Goal: Task Accomplishment & Management: Complete application form

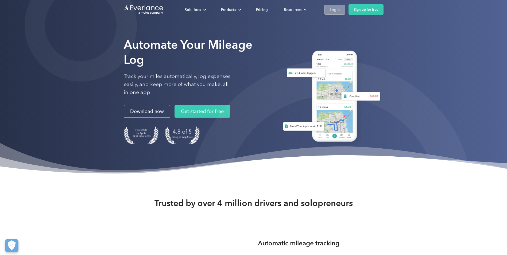
click at [343, 10] on link "Login" at bounding box center [334, 10] width 21 height 10
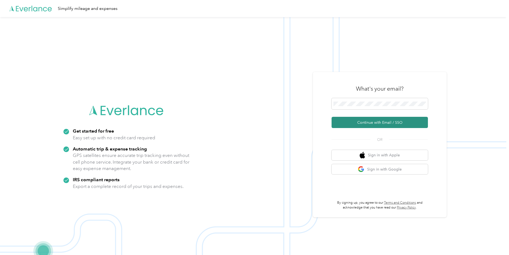
click at [335, 126] on button "Continue with Email / SSO" at bounding box center [379, 122] width 96 height 11
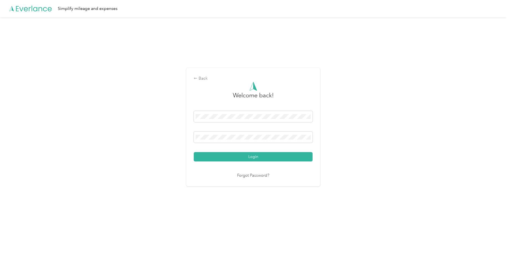
click at [181, 132] on div "Back Welcome back! Login Forgot Password?" at bounding box center [253, 129] width 506 height 225
click at [193, 178] on div "Back Welcome back! Login Forgot Password?" at bounding box center [253, 127] width 134 height 118
click at [234, 158] on button "Login" at bounding box center [253, 156] width 119 height 9
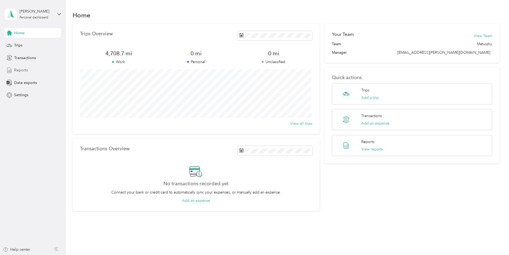
click at [28, 70] on div "Reports" at bounding box center [33, 71] width 56 height 10
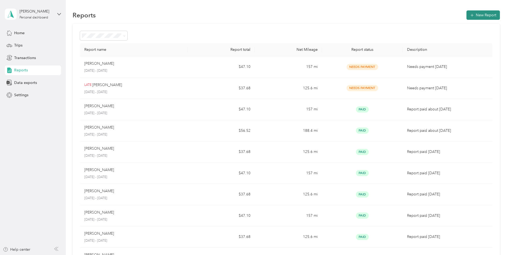
click at [478, 17] on button "New Report" at bounding box center [482, 14] width 33 height 9
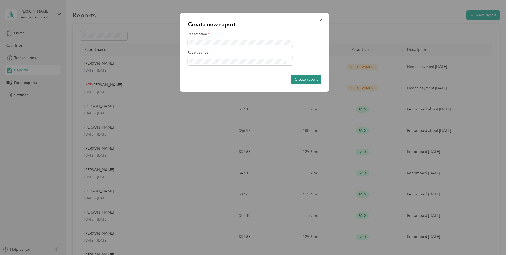
click at [304, 77] on button "Create report" at bounding box center [306, 79] width 30 height 9
click at [302, 78] on button "Create report" at bounding box center [306, 79] width 30 height 9
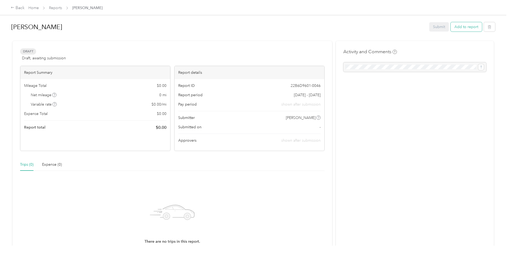
click at [461, 30] on button "Add to report" at bounding box center [465, 26] width 31 height 9
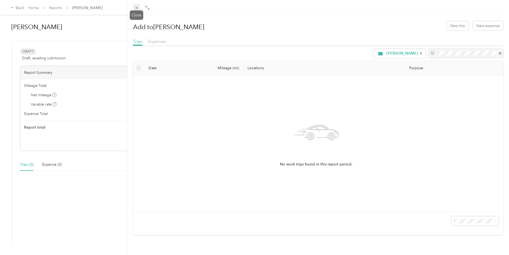
click at [138, 9] on icon at bounding box center [136, 8] width 5 height 5
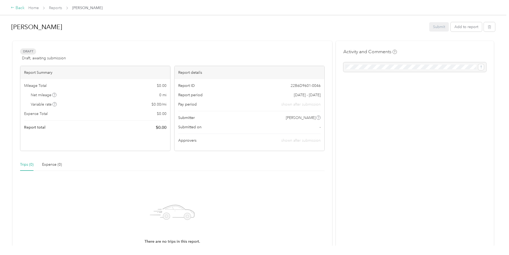
click at [21, 7] on div "Back" at bounding box center [18, 8] width 14 height 6
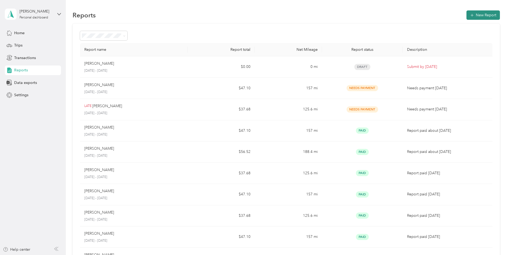
click at [486, 15] on button "New Report" at bounding box center [482, 14] width 33 height 9
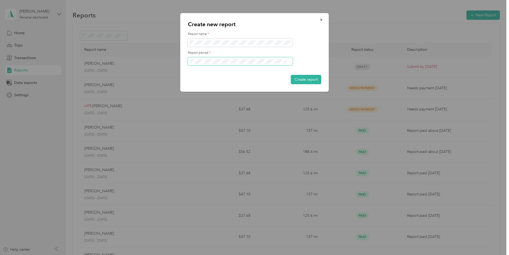
click at [287, 64] on span at bounding box center [240, 61] width 105 height 9
click at [290, 62] on icon at bounding box center [289, 61] width 2 height 2
click at [216, 78] on span "Aug 1 - 15, 2025" at bounding box center [204, 78] width 27 height 5
click at [306, 78] on button "Create report" at bounding box center [306, 79] width 30 height 9
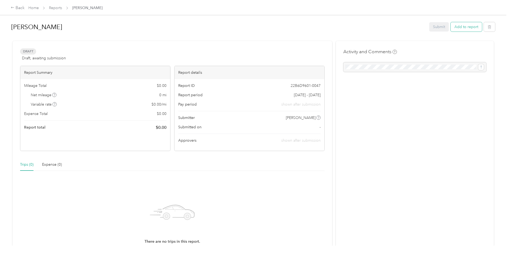
click at [458, 30] on button "Add to report" at bounding box center [465, 26] width 31 height 9
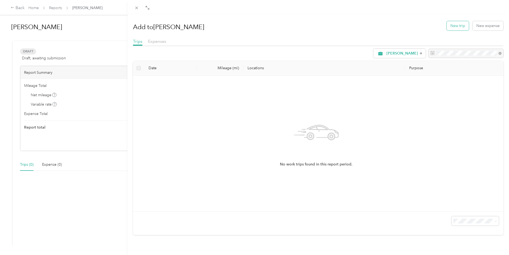
click at [448, 28] on button "New trip" at bounding box center [457, 25] width 22 height 9
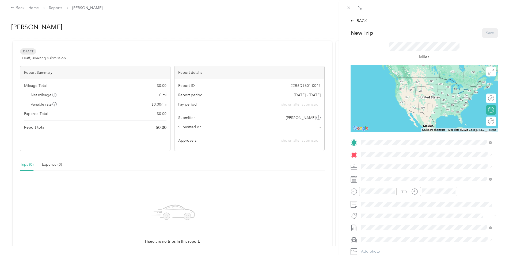
click at [377, 164] on strong "HOME" at bounding box center [377, 163] width 12 height 5
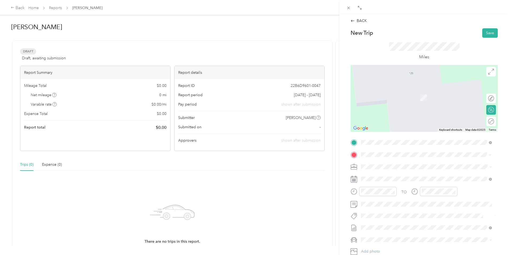
click at [392, 179] on div "TEAM Giant Eagle 510 E Pitt St, 155221444, Bedford, PA, USA" at bounding box center [390, 180] width 39 height 13
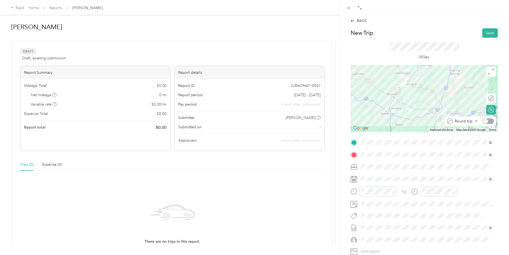
click at [485, 120] on div at bounding box center [487, 121] width 11 height 6
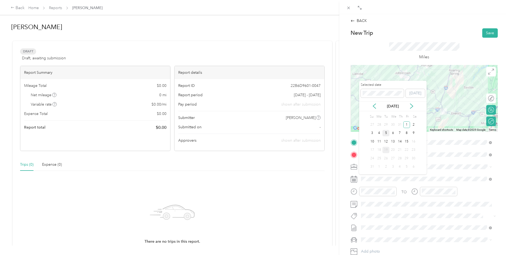
click at [385, 133] on div "5" at bounding box center [385, 133] width 7 height 7
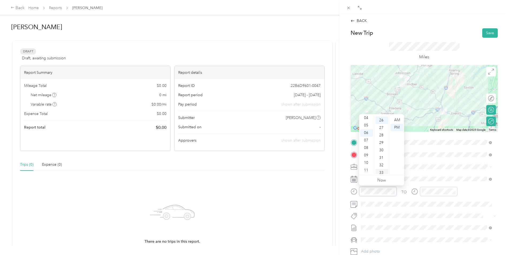
scroll to position [195, 0]
click at [367, 133] on div "06" at bounding box center [366, 132] width 13 height 7
click at [382, 119] on div "00" at bounding box center [381, 119] width 13 height 7
click at [393, 118] on div "AM" at bounding box center [396, 119] width 13 height 7
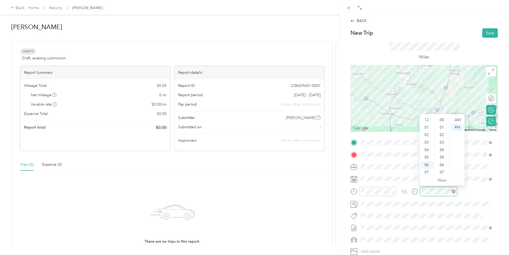
scroll to position [32, 0]
click at [426, 119] on div "04" at bounding box center [426, 117] width 13 height 7
click at [455, 129] on div "PM" at bounding box center [457, 127] width 13 height 7
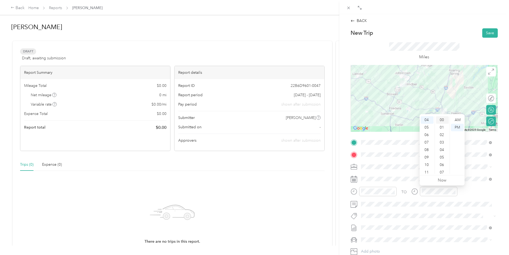
click at [443, 119] on div "00" at bounding box center [442, 119] width 13 height 7
click at [459, 126] on div "PM" at bounding box center [457, 127] width 13 height 7
click at [485, 32] on button "Save" at bounding box center [490, 32] width 16 height 9
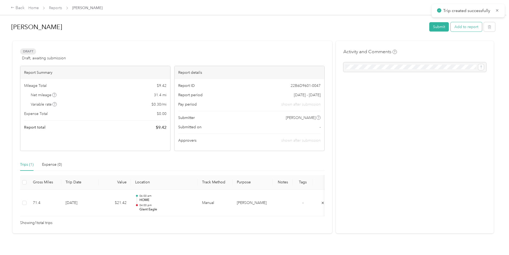
click at [458, 28] on button "Add to report" at bounding box center [465, 26] width 31 height 9
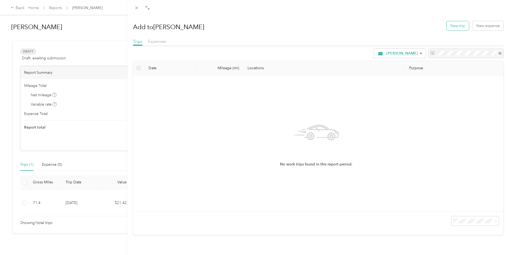
click at [446, 28] on button "New trip" at bounding box center [457, 25] width 22 height 9
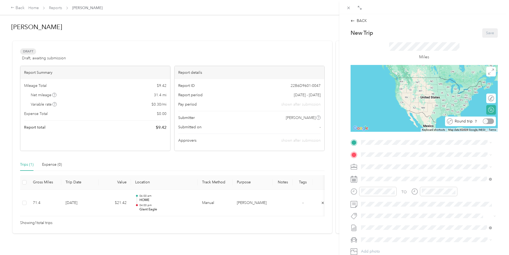
click at [485, 123] on div "Round trip" at bounding box center [473, 121] width 41 height 6
click at [481, 121] on div "Round trip" at bounding box center [473, 121] width 41 height 6
click at [387, 139] on span at bounding box center [428, 142] width 139 height 9
click at [387, 165] on div "HOME 120 Walnut Hill Road, 15928, Davidsville, Pennsylvania, United States" at bounding box center [397, 166] width 53 height 11
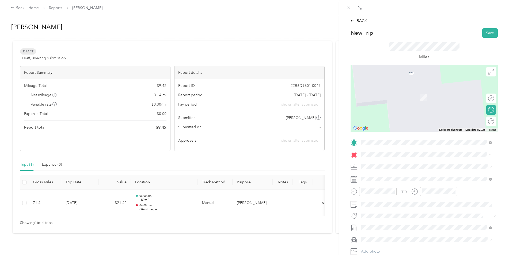
click at [393, 179] on div "TEAM Giant Eagle 510 E Pitt St, 155221444, Bedford, PA, USA" at bounding box center [390, 179] width 39 height 13
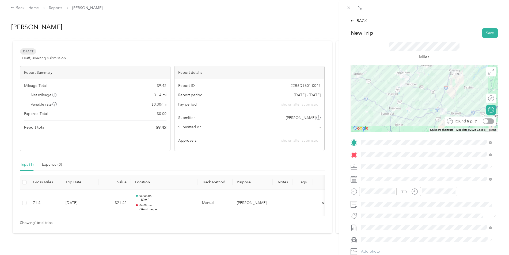
click at [486, 122] on div at bounding box center [487, 121] width 11 height 6
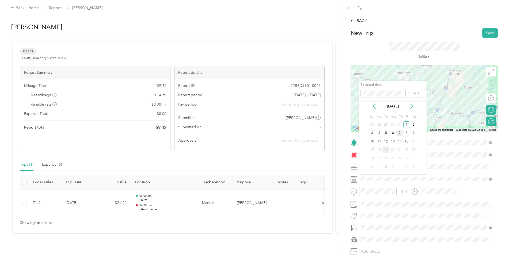
click at [399, 133] on div "7" at bounding box center [399, 133] width 7 height 7
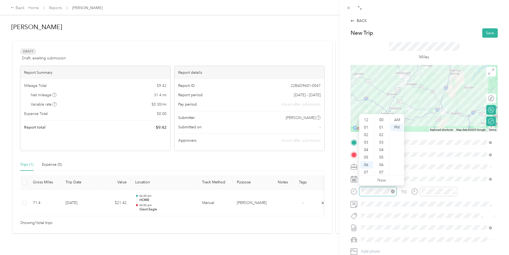
scroll to position [32, 0]
click at [367, 133] on div "06" at bounding box center [366, 132] width 13 height 7
click at [380, 120] on div "00" at bounding box center [381, 119] width 13 height 7
click at [395, 119] on div "AM" at bounding box center [396, 119] width 13 height 7
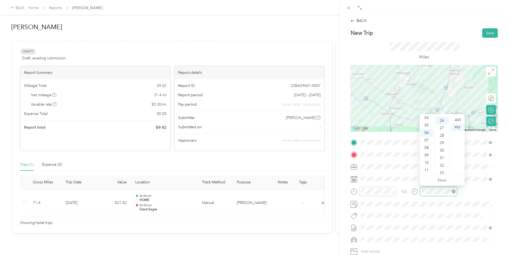
scroll to position [195, 0]
click at [425, 117] on div "04" at bounding box center [426, 117] width 13 height 7
click at [442, 120] on div "00" at bounding box center [442, 119] width 13 height 7
click at [457, 127] on div "PM" at bounding box center [457, 127] width 13 height 7
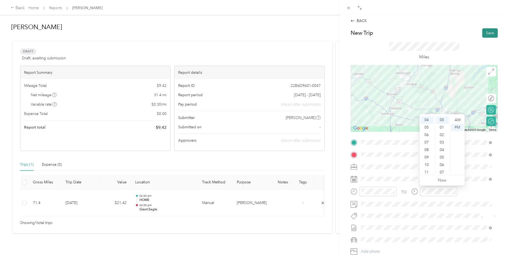
click at [489, 34] on button "Save" at bounding box center [490, 32] width 16 height 9
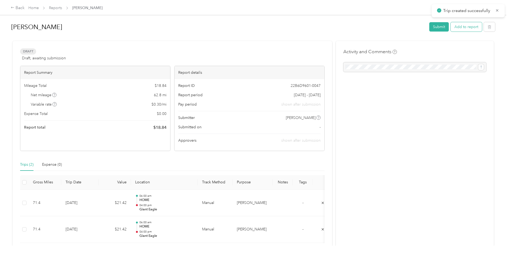
click at [464, 28] on button "Add to report" at bounding box center [465, 26] width 31 height 9
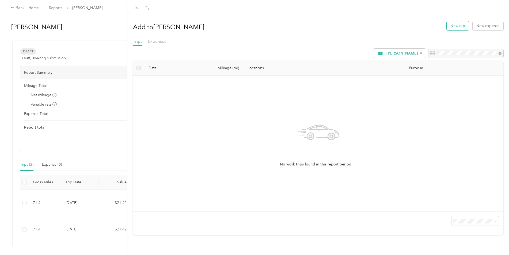
click at [457, 26] on button "New trip" at bounding box center [457, 25] width 22 height 9
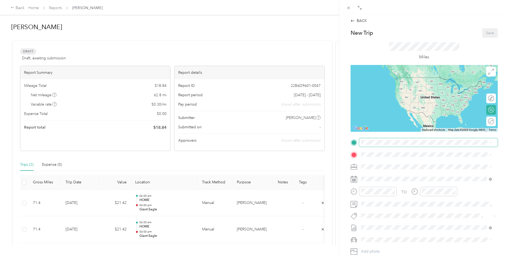
click at [382, 146] on span at bounding box center [428, 142] width 139 height 9
click at [386, 163] on div "HOME" at bounding box center [397, 163] width 53 height 5
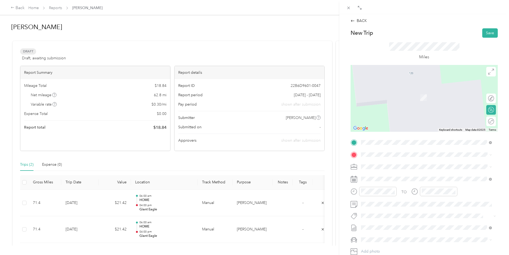
click at [404, 180] on div "TEAM Giant Eagle 510 E Pitt St, 155221444, Bedford, PA, USA" at bounding box center [390, 179] width 39 height 13
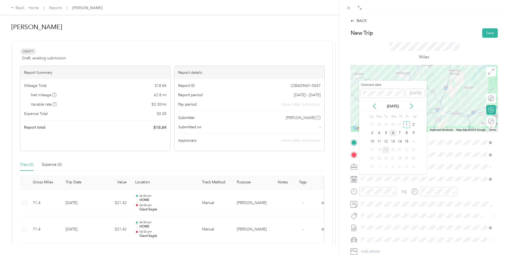
click at [392, 133] on div "6" at bounding box center [392, 133] width 7 height 7
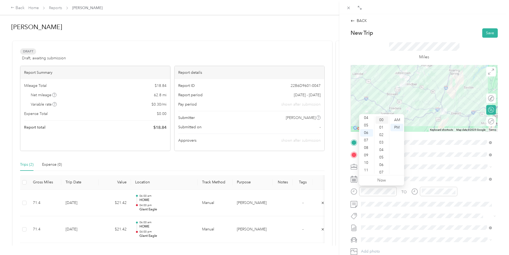
click at [381, 121] on div "00" at bounding box center [381, 119] width 13 height 7
click at [395, 119] on div "AM" at bounding box center [396, 119] width 13 height 7
click at [485, 122] on div at bounding box center [487, 121] width 11 height 6
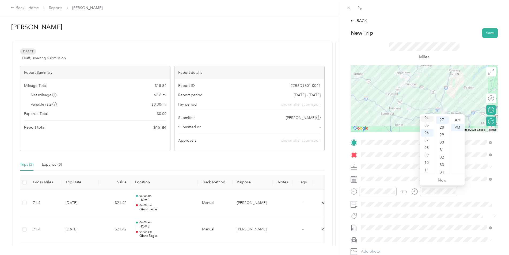
click at [428, 117] on div "04" at bounding box center [426, 117] width 13 height 7
click at [443, 119] on div "00" at bounding box center [442, 119] width 13 height 7
click at [459, 127] on div "PM" at bounding box center [457, 127] width 13 height 7
click at [488, 33] on button "Save" at bounding box center [490, 32] width 16 height 9
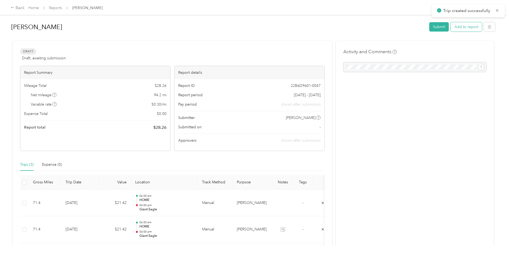
click at [464, 28] on button "Add to report" at bounding box center [465, 26] width 31 height 9
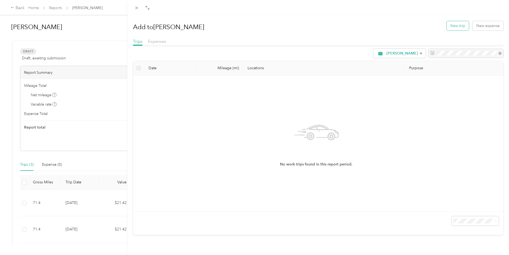
click at [452, 24] on button "New trip" at bounding box center [457, 25] width 22 height 9
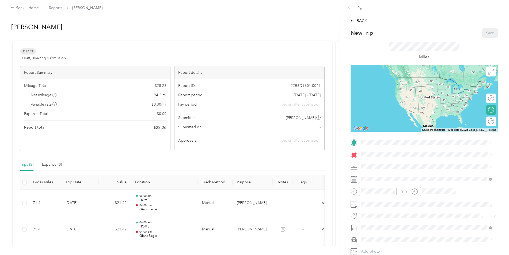
click at [383, 164] on div "HOME" at bounding box center [397, 163] width 53 height 5
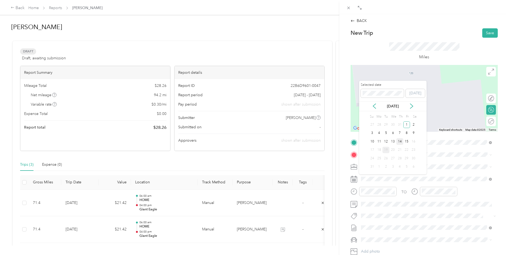
click at [400, 142] on div "14" at bounding box center [399, 141] width 7 height 7
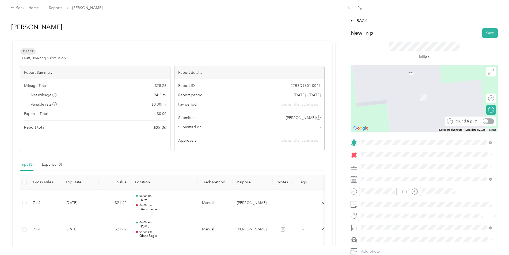
click at [484, 122] on div "Round trip" at bounding box center [473, 121] width 41 height 6
click at [485, 123] on div "Round trip" at bounding box center [473, 121] width 41 height 6
click at [385, 178] on button "TEAM" at bounding box center [379, 177] width 17 height 7
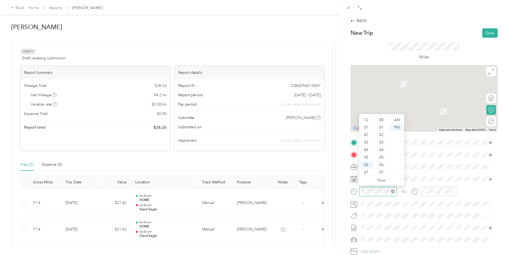
scroll to position [32, 0]
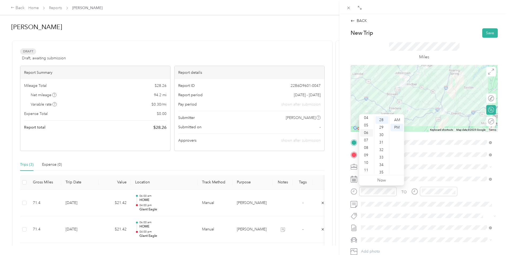
click at [368, 133] on div "06" at bounding box center [366, 132] width 13 height 7
click at [380, 121] on div "00" at bounding box center [381, 119] width 13 height 7
click at [400, 120] on div "AM" at bounding box center [396, 119] width 13 height 7
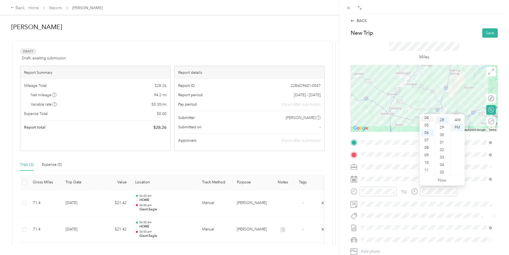
click at [427, 117] on div "04" at bounding box center [426, 117] width 13 height 7
click at [441, 120] on div "00" at bounding box center [442, 119] width 13 height 7
click at [460, 126] on div "PM" at bounding box center [457, 127] width 13 height 7
click at [508, 121] on div at bounding box center [513, 121] width 0 height 6
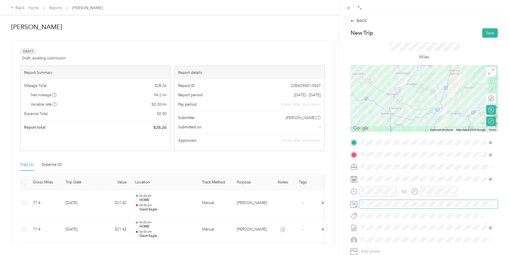
click at [331, 202] on div "BACK New Trip Save This trip cannot be edited because it is either under review…" at bounding box center [254, 127] width 509 height 255
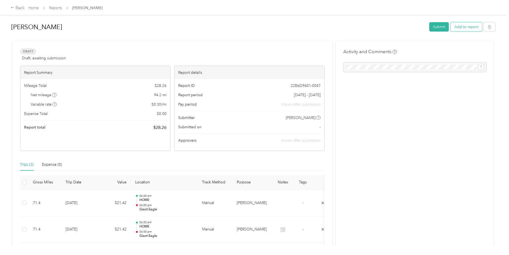
click at [469, 24] on button "Add to report" at bounding box center [465, 26] width 31 height 9
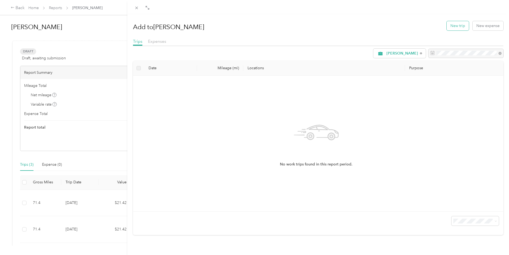
click at [447, 24] on button "New trip" at bounding box center [457, 25] width 22 height 9
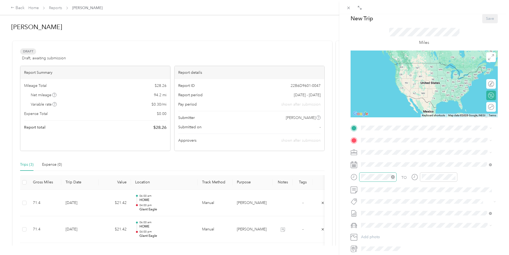
scroll to position [27, 0]
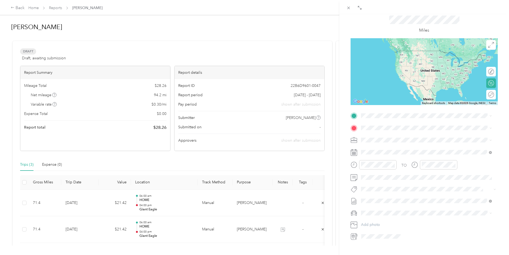
click at [382, 137] on strong "HOME" at bounding box center [377, 136] width 12 height 5
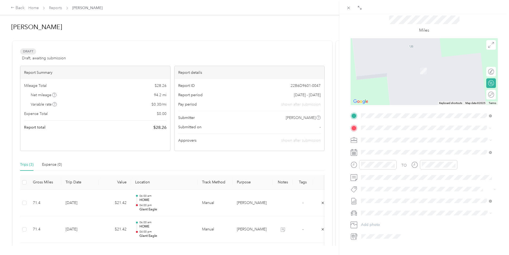
click at [388, 155] on span "510 E Pitt St, 155221444, Bedford, PA, USA" at bounding box center [388, 157] width 34 height 5
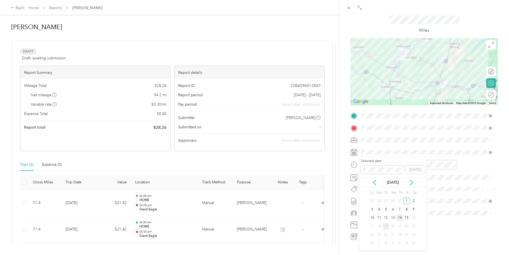
click at [401, 218] on div "14" at bounding box center [399, 218] width 7 height 7
click at [379, 176] on div "00" at bounding box center [381, 176] width 13 height 7
click at [400, 177] on div "AM" at bounding box center [396, 176] width 13 height 7
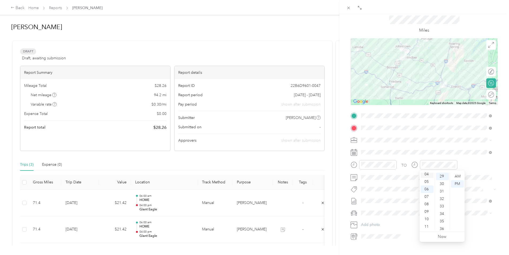
click at [428, 175] on div "04" at bounding box center [426, 174] width 13 height 7
click at [441, 176] on div "00" at bounding box center [442, 176] width 13 height 7
click at [459, 182] on div "PM" at bounding box center [457, 183] width 13 height 7
click at [326, 174] on div "BACK New Trip Save This trip cannot be edited because it is either under review…" at bounding box center [254, 127] width 509 height 255
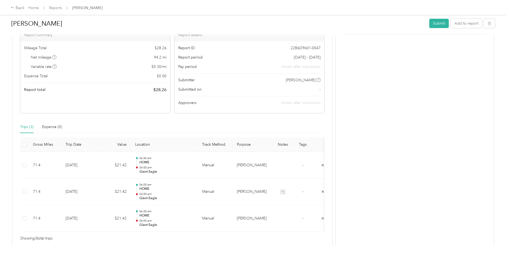
scroll to position [68, 0]
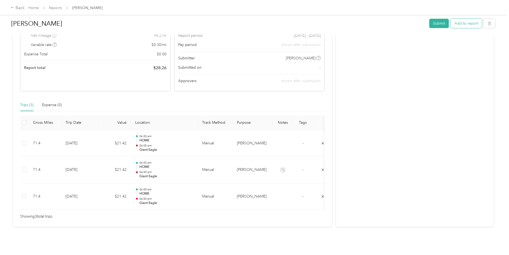
click at [455, 26] on button "Add to report" at bounding box center [465, 23] width 31 height 9
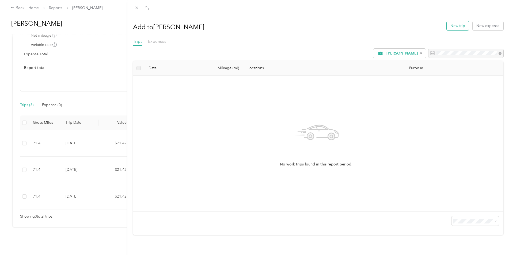
click at [453, 22] on button "New trip" at bounding box center [457, 25] width 22 height 9
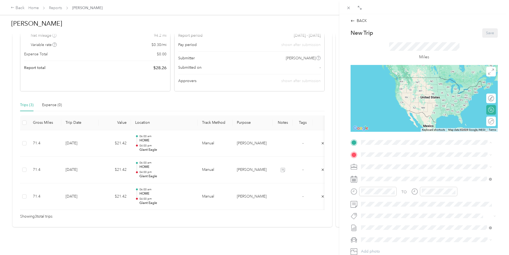
click at [374, 165] on strong "HOME" at bounding box center [377, 163] width 12 height 5
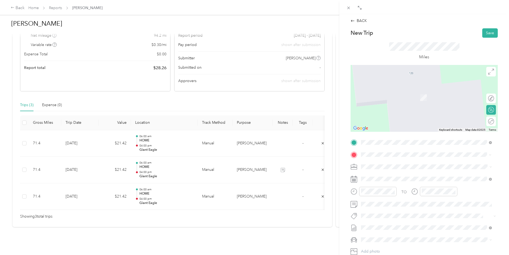
click at [381, 179] on button "TEAM" at bounding box center [379, 177] width 17 height 7
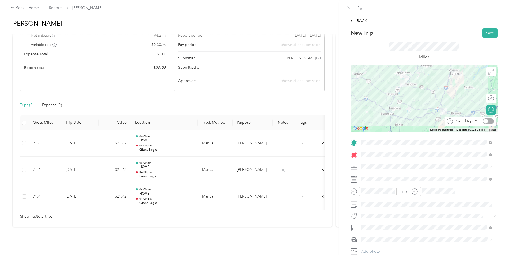
click at [486, 122] on div at bounding box center [487, 121] width 11 height 6
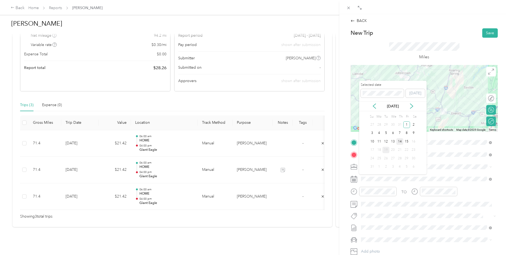
click at [401, 141] on div "14" at bounding box center [399, 141] width 7 height 7
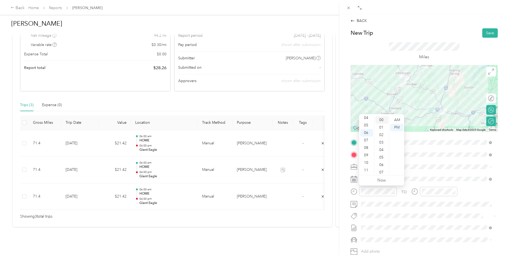
click at [382, 121] on div "00" at bounding box center [381, 119] width 13 height 7
click at [399, 119] on div "AM" at bounding box center [396, 119] width 13 height 7
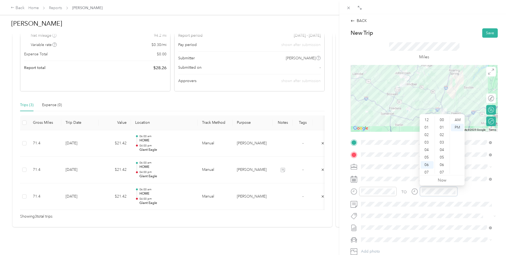
scroll to position [32, 0]
click at [426, 117] on div "04" at bounding box center [426, 117] width 13 height 7
click at [441, 119] on div "00" at bounding box center [442, 119] width 13 height 7
click at [457, 127] on div "PM" at bounding box center [457, 127] width 13 height 7
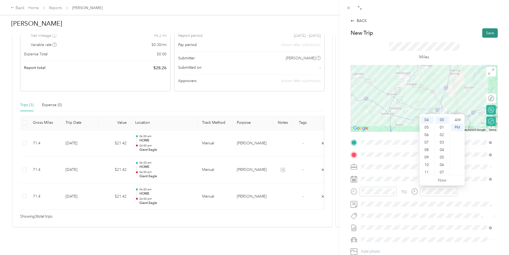
click at [482, 36] on button "Save" at bounding box center [490, 32] width 16 height 9
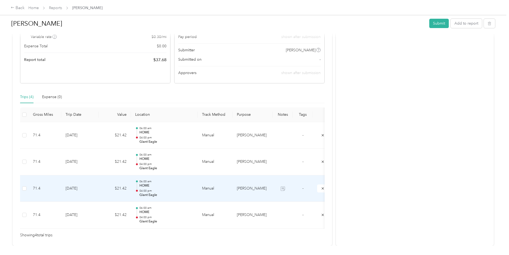
click at [82, 188] on td "8-6-2025" at bounding box center [79, 188] width 37 height 27
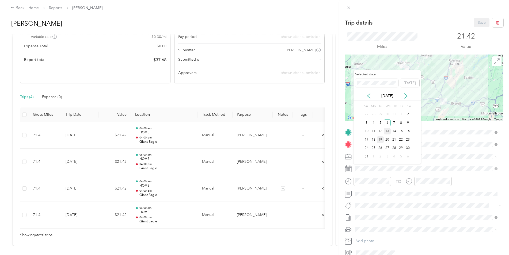
click at [388, 132] on div "13" at bounding box center [387, 131] width 7 height 7
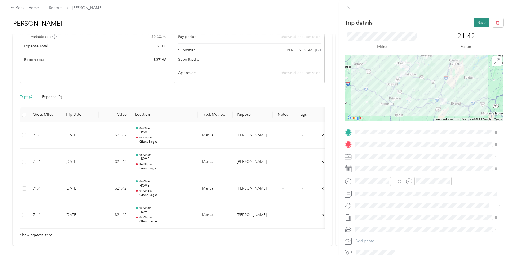
click at [474, 20] on button "Save" at bounding box center [482, 22] width 16 height 9
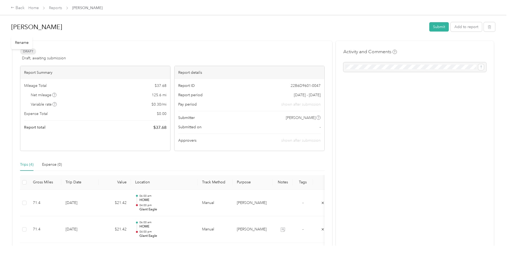
click at [403, 25] on h1 "Miranda Nau" at bounding box center [218, 27] width 414 height 13
click at [439, 28] on button "Submit" at bounding box center [439, 27] width 20 height 9
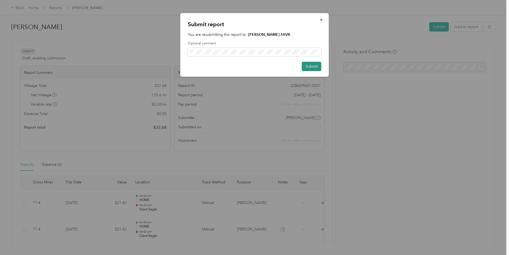
click at [305, 66] on button "Submit" at bounding box center [312, 66] width 20 height 9
